Goal: Task Accomplishment & Management: Use online tool/utility

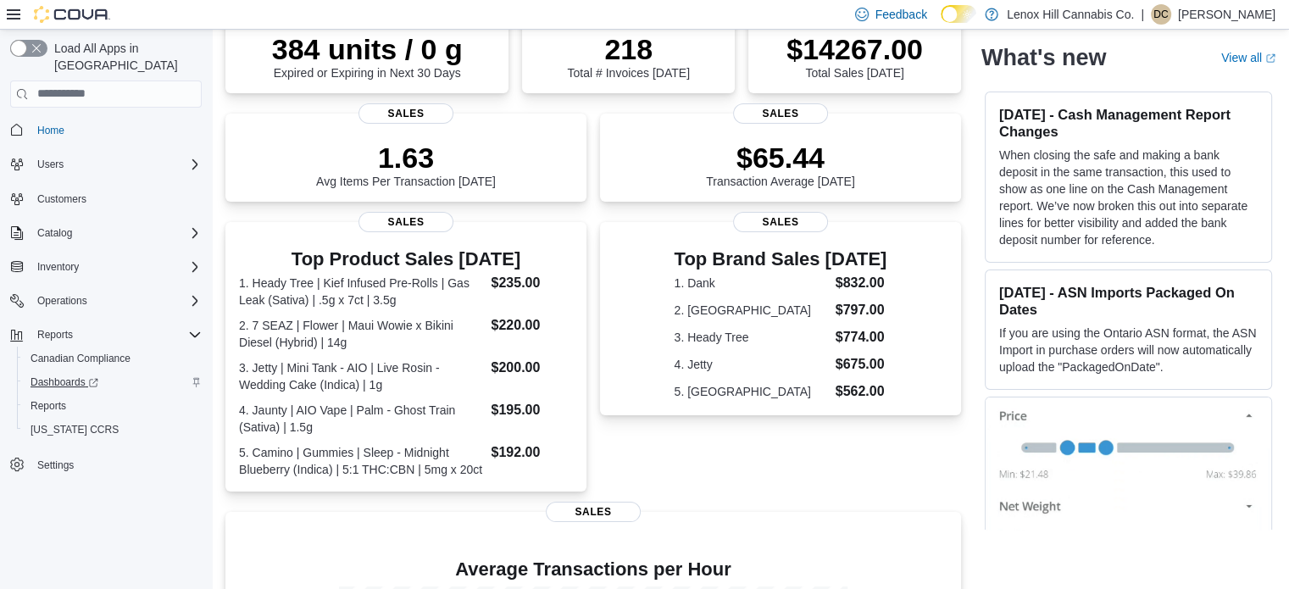
scroll to position [170, 0]
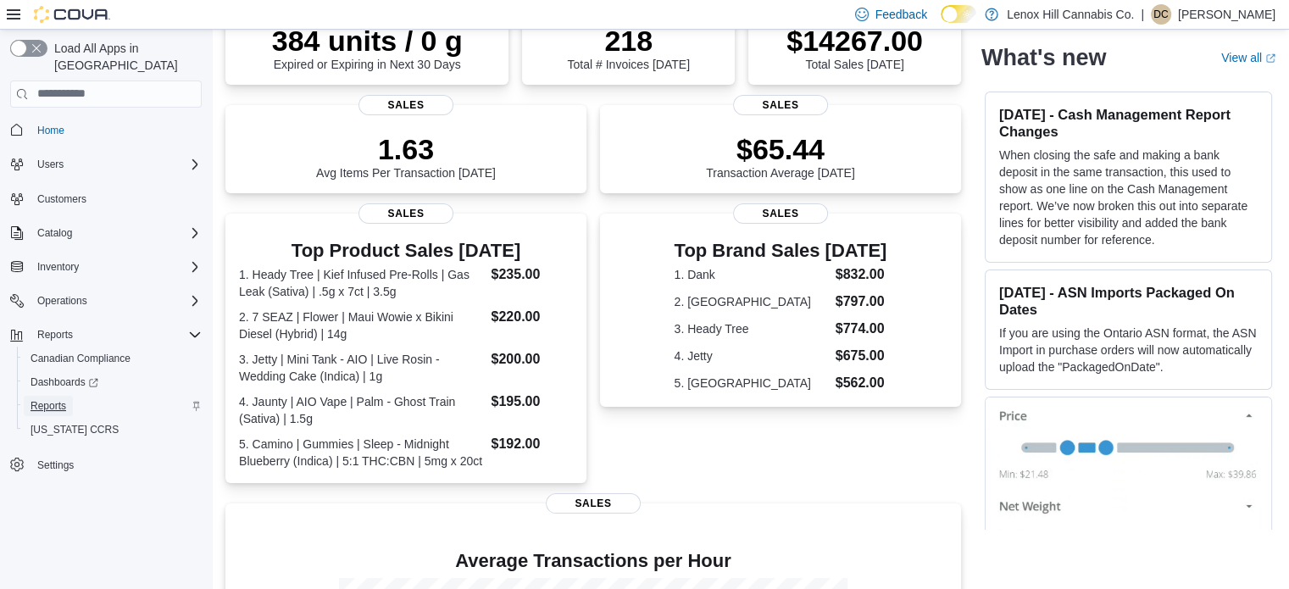
click at [63, 399] on span "Reports" at bounding box center [49, 406] width 36 height 14
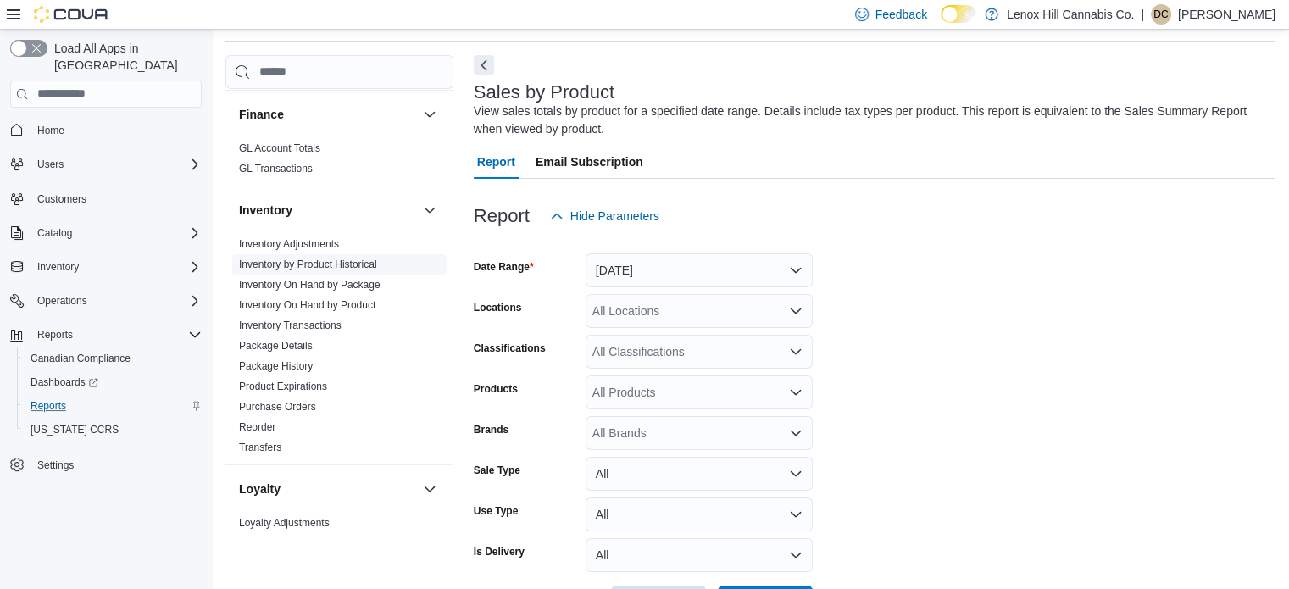
scroll to position [424, 0]
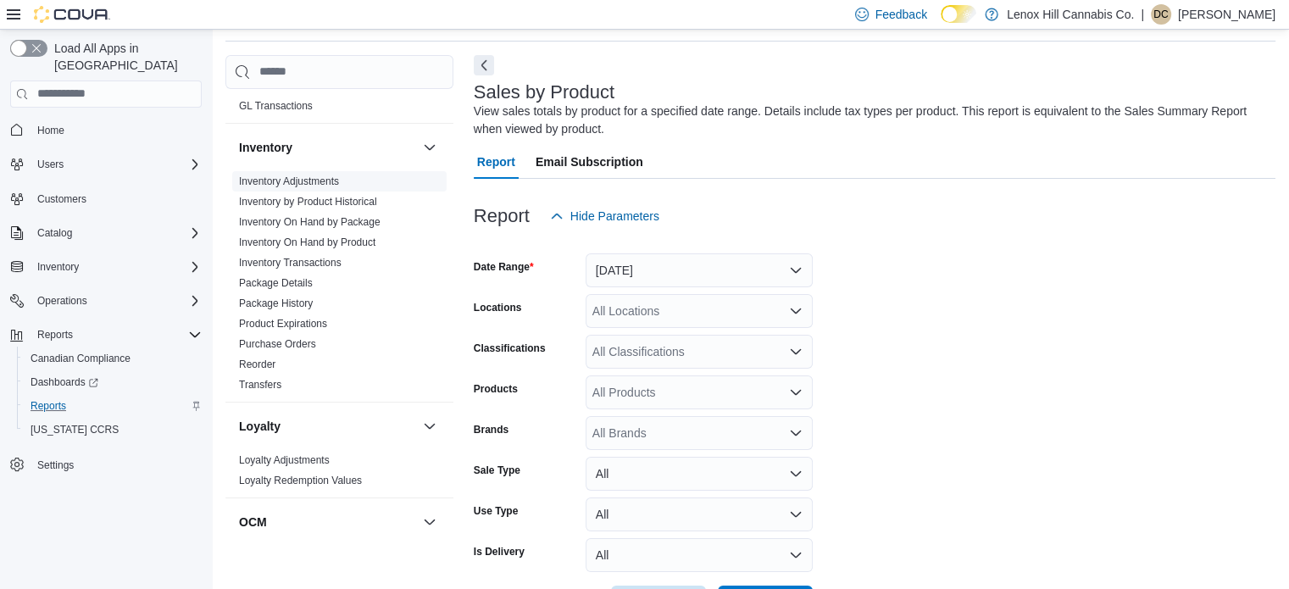
click at [341, 179] on span "Inventory Adjustments" at bounding box center [339, 181] width 214 height 20
click at [313, 183] on link "Inventory Adjustments" at bounding box center [289, 181] width 100 height 12
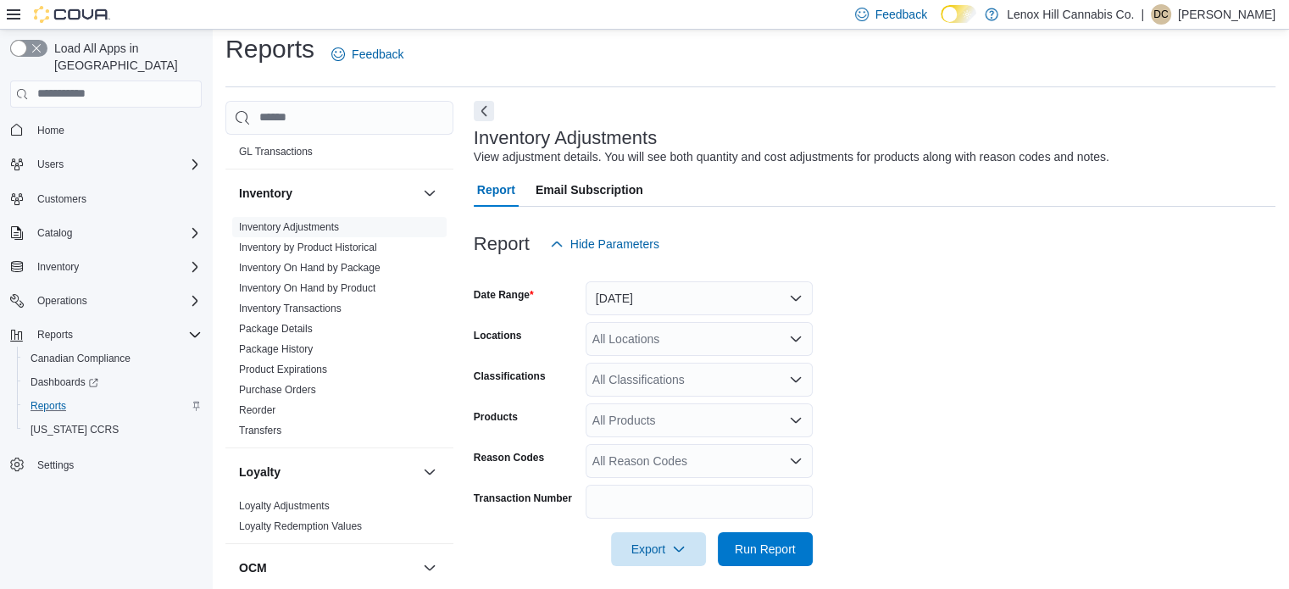
scroll to position [21, 0]
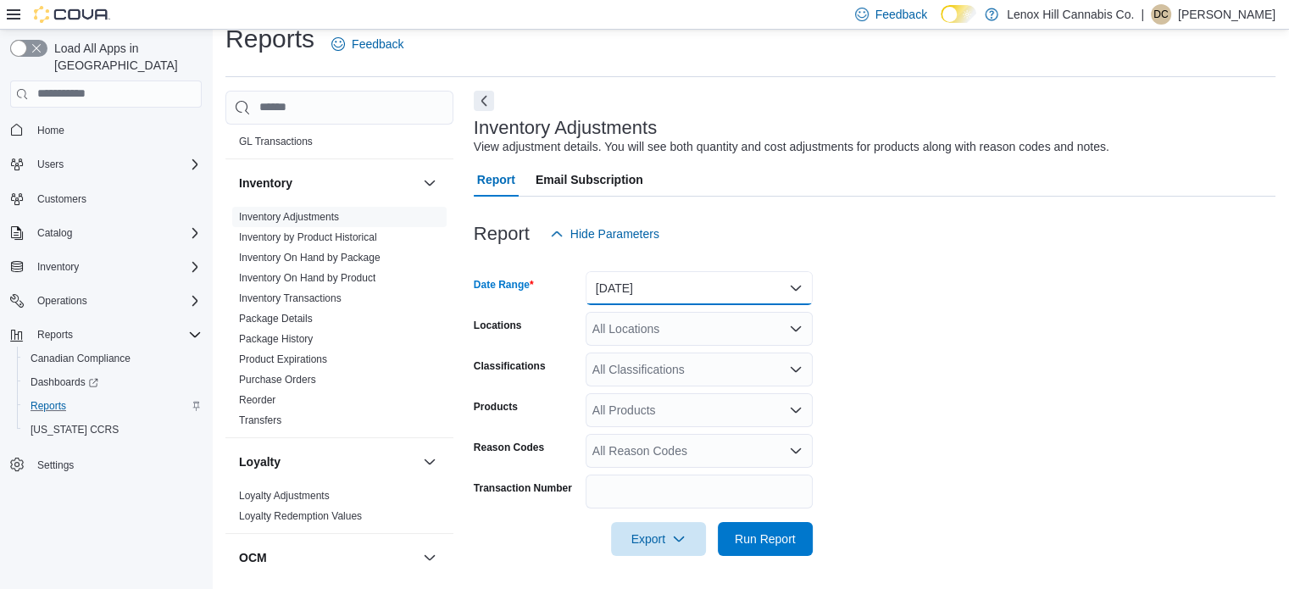
click at [699, 281] on button "Yesterday" at bounding box center [699, 288] width 227 height 34
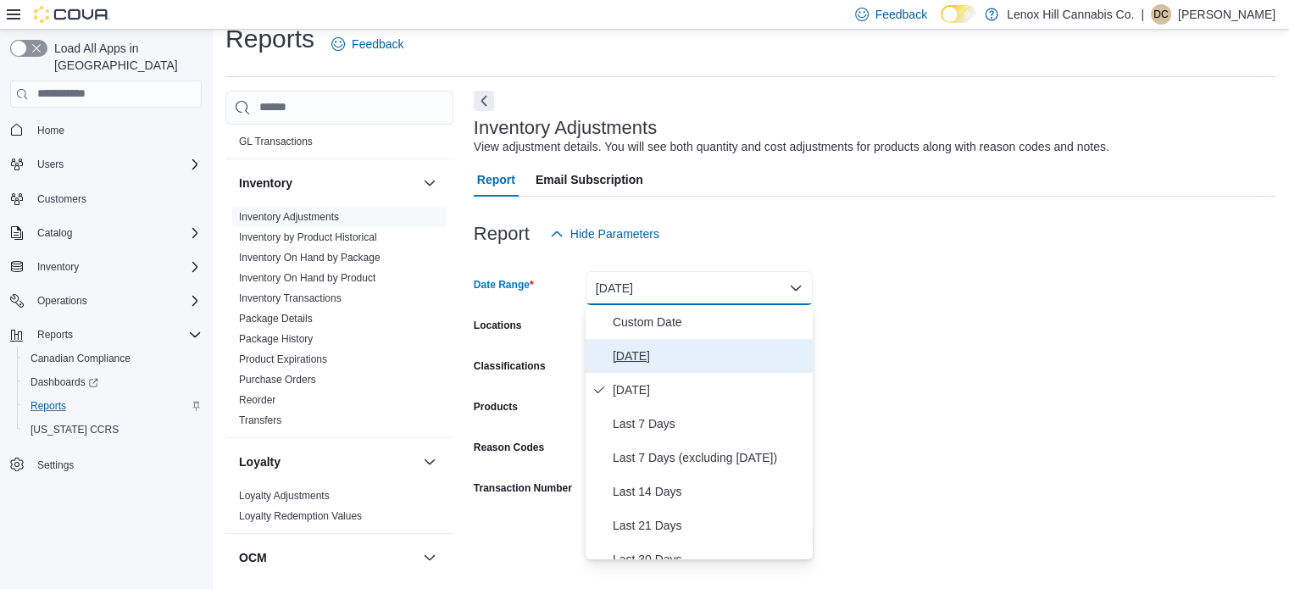
click at [685, 345] on button "Today" at bounding box center [699, 356] width 227 height 34
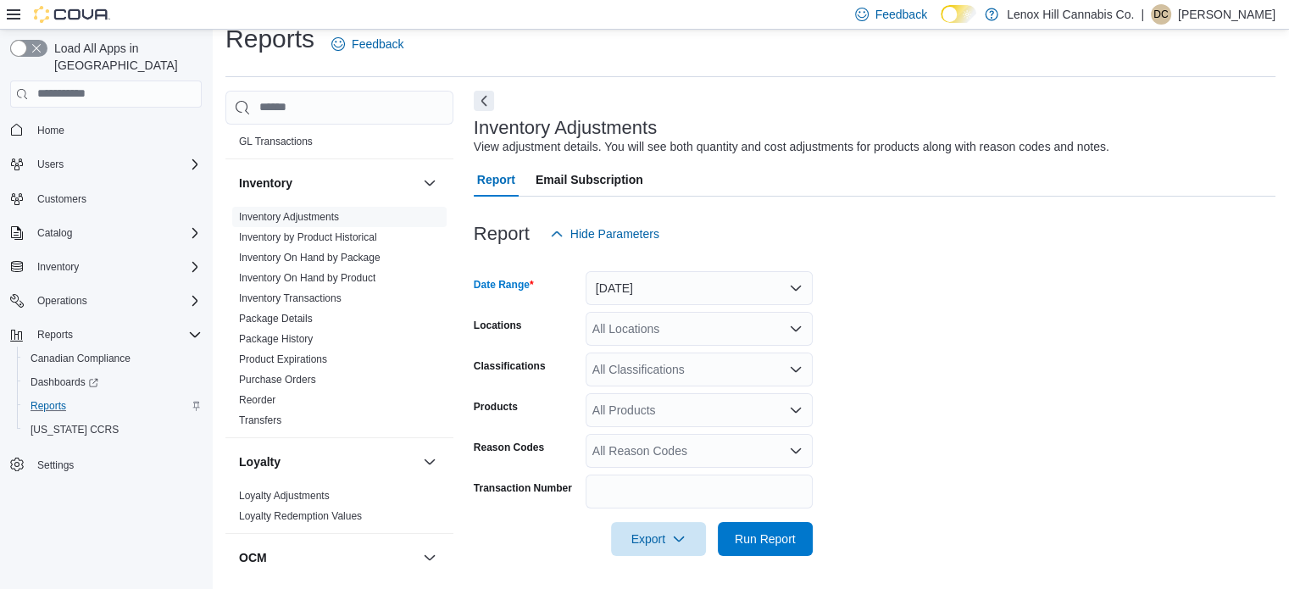
click at [721, 374] on div "All Classifications" at bounding box center [699, 370] width 227 height 34
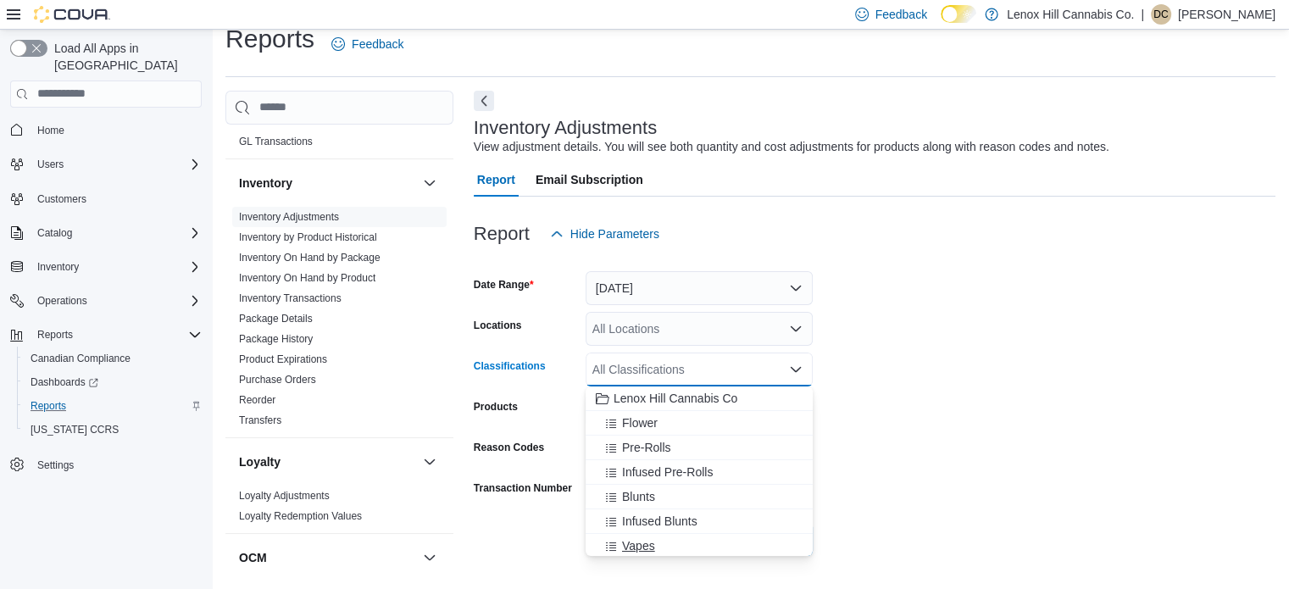
click at [727, 537] on div "Vapes" at bounding box center [699, 545] width 207 height 17
click at [746, 532] on button "Concentrates" at bounding box center [699, 544] width 227 height 25
click at [732, 365] on icon "Remove Concentrates from selection in this group" at bounding box center [732, 369] width 10 height 10
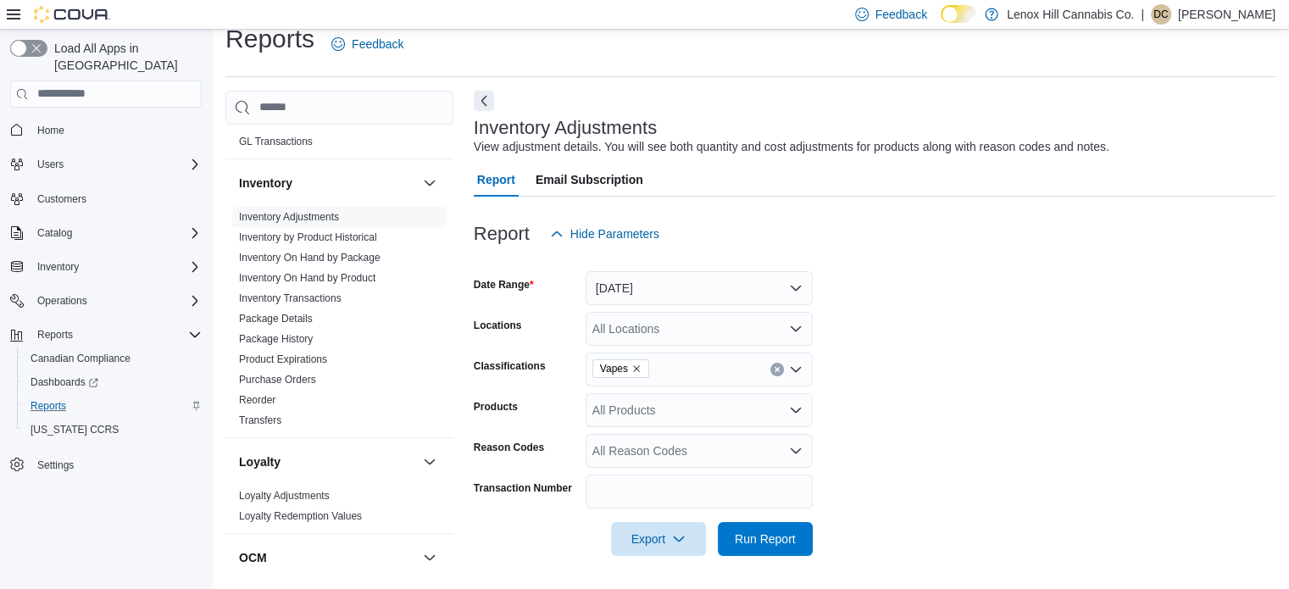
click at [861, 518] on div at bounding box center [875, 516] width 802 height 14
click at [799, 532] on span "Run Report" at bounding box center [765, 538] width 75 height 34
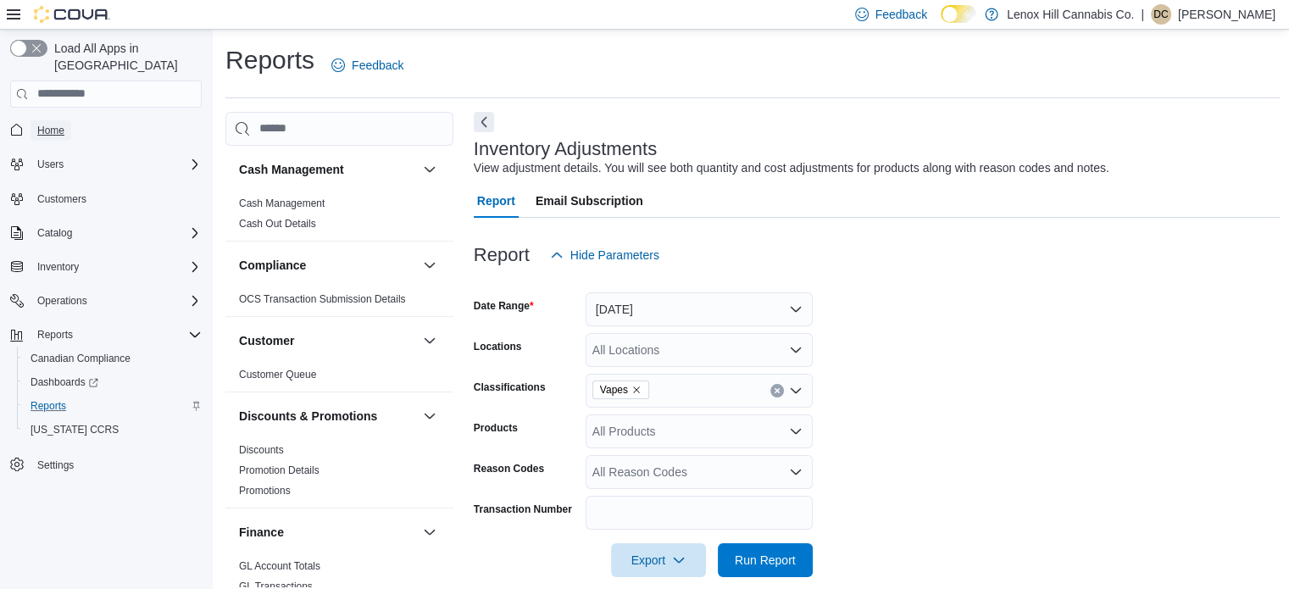
drag, startPoint x: 55, startPoint y: 114, endPoint x: 183, endPoint y: 128, distance: 128.7
click at [55, 124] on span "Home" at bounding box center [50, 131] width 27 height 14
